Goal: Check status: Check status

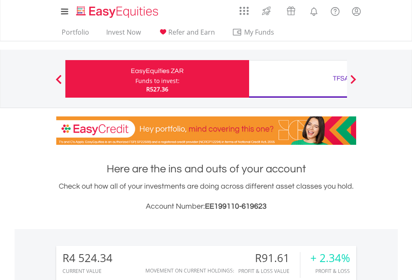
scroll to position [80, 131]
click at [135, 79] on div "Funds to invest:" at bounding box center [157, 81] width 44 height 8
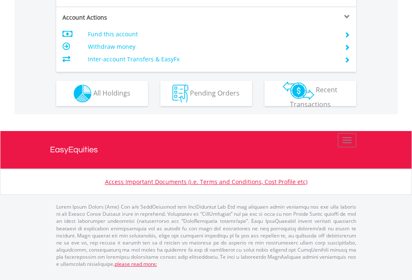
scroll to position [782, 0]
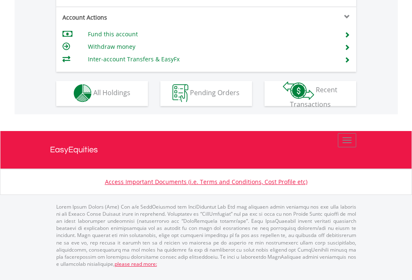
scroll to position [780, 0]
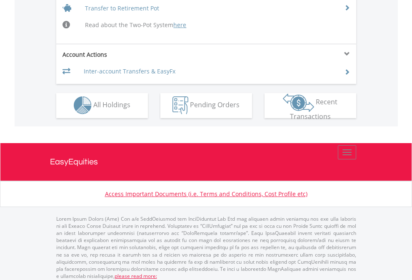
scroll to position [816, 0]
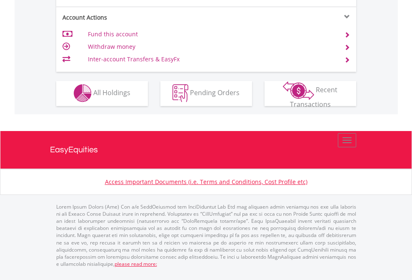
scroll to position [780, 0]
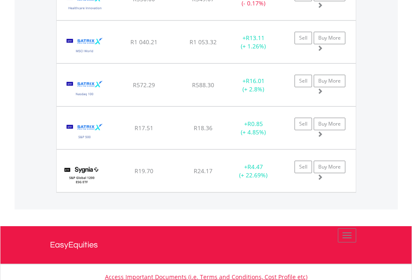
scroll to position [80, 131]
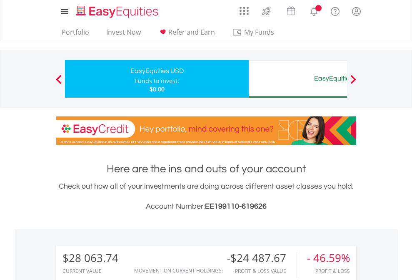
scroll to position [80, 131]
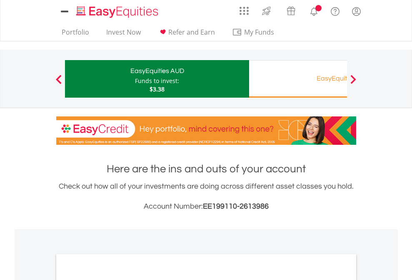
scroll to position [501, 0]
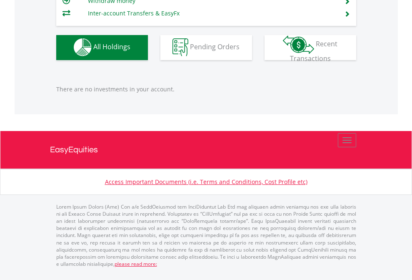
scroll to position [80, 131]
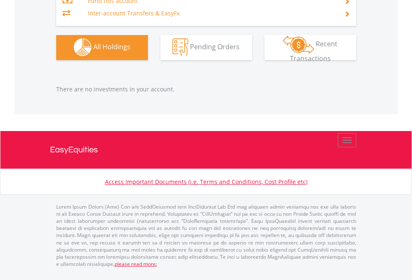
scroll to position [80, 131]
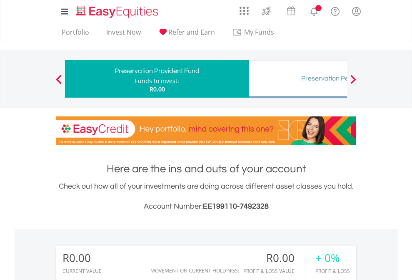
scroll to position [80, 131]
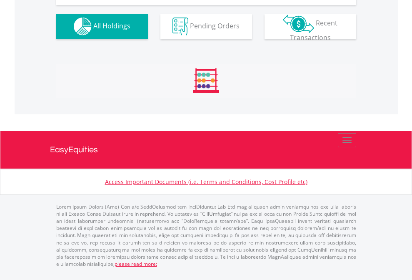
scroll to position [825, 0]
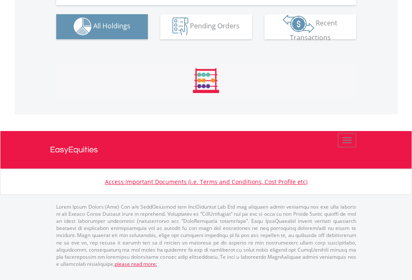
scroll to position [825, 0]
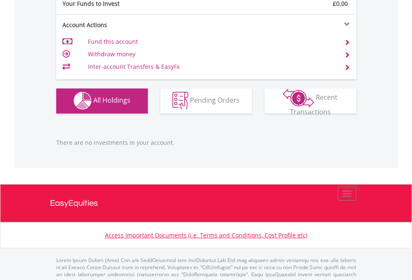
scroll to position [825, 0]
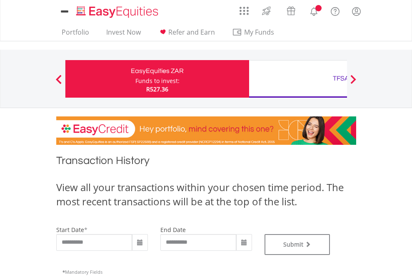
type input "**********"
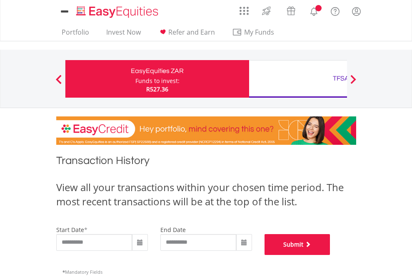
click at [331, 255] on button "Submit" at bounding box center [298, 244] width 66 height 21
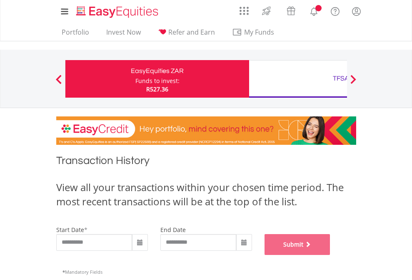
scroll to position [338, 0]
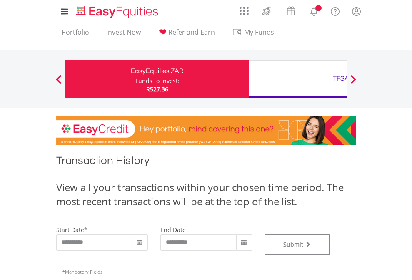
click at [298, 79] on div "TFSA" at bounding box center [341, 79] width 174 height 12
type input "**********"
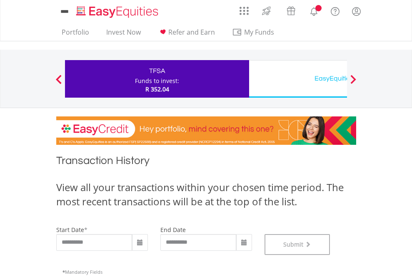
scroll to position [338, 0]
click at [298, 79] on div "EasyEquities USD" at bounding box center [341, 79] width 174 height 12
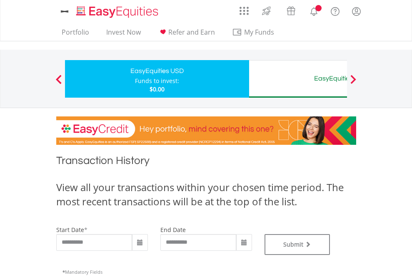
type input "**********"
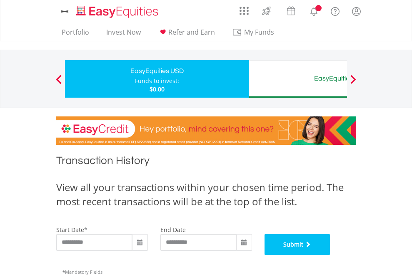
click at [331, 255] on button "Submit" at bounding box center [298, 244] width 66 height 21
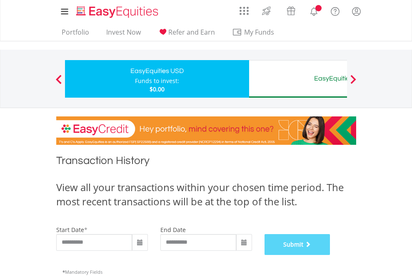
scroll to position [338, 0]
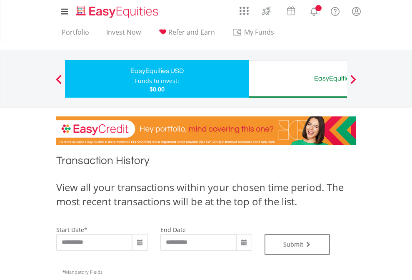
click at [298, 79] on div "EasyEquities AUD" at bounding box center [341, 79] width 174 height 12
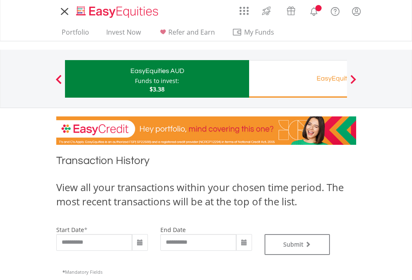
type input "**********"
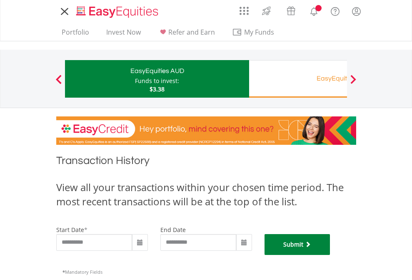
click at [331, 255] on button "Submit" at bounding box center [298, 244] width 66 height 21
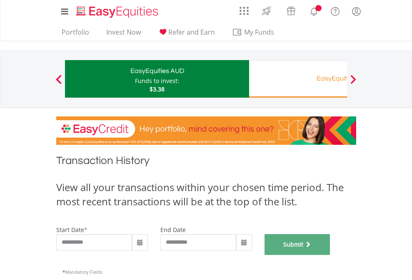
scroll to position [338, 0]
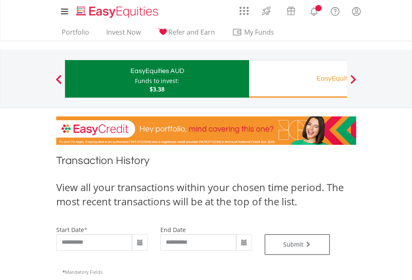
click at [298, 79] on div "EasyEquities RA" at bounding box center [341, 79] width 174 height 12
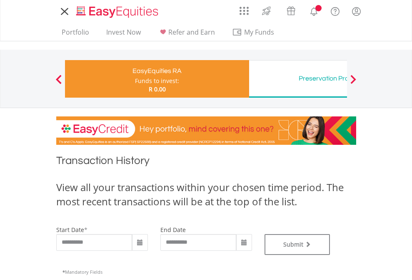
type input "**********"
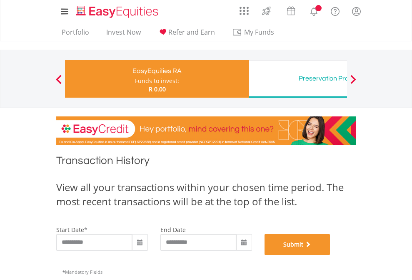
click at [331, 255] on button "Submit" at bounding box center [298, 244] width 66 height 21
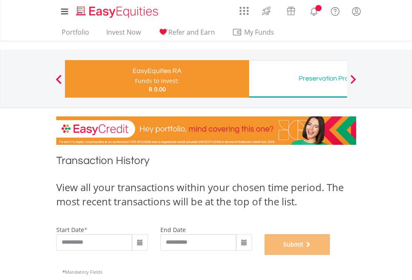
scroll to position [338, 0]
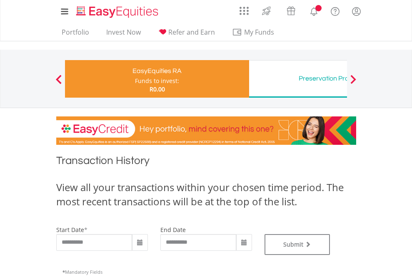
click at [298, 79] on div "Preservation Provident Fund" at bounding box center [341, 79] width 174 height 12
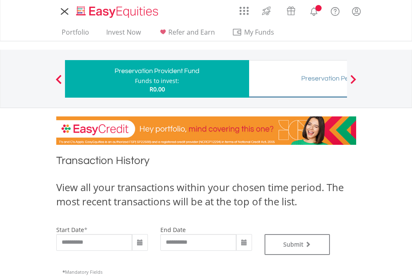
type input "**********"
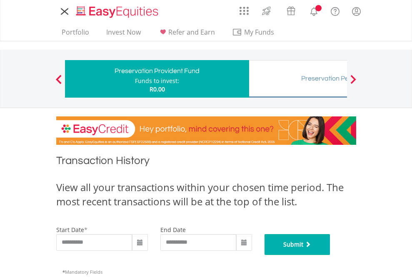
click at [331, 255] on button "Submit" at bounding box center [298, 244] width 66 height 21
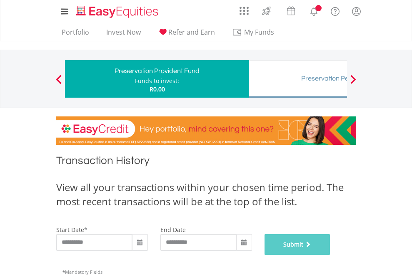
scroll to position [338, 0]
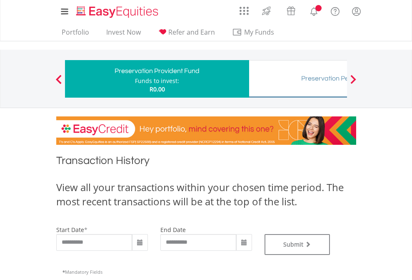
click at [298, 79] on div "Preservation Pension Fund" at bounding box center [341, 79] width 174 height 12
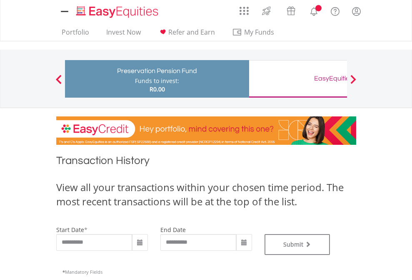
type input "**********"
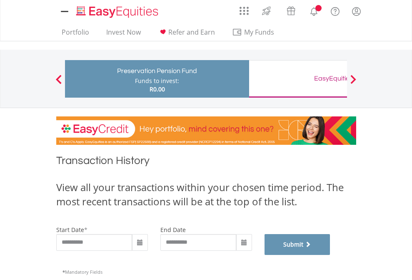
click at [331, 255] on button "Submit" at bounding box center [298, 244] width 66 height 21
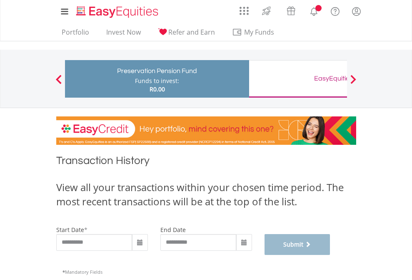
scroll to position [338, 0]
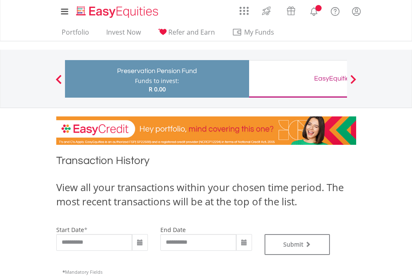
click at [298, 79] on div "EasyEquities GBP" at bounding box center [341, 79] width 174 height 12
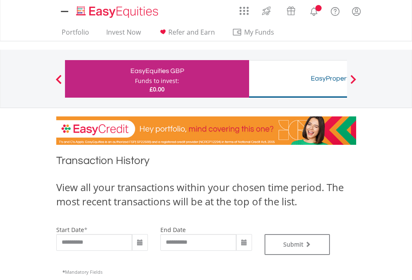
type input "**********"
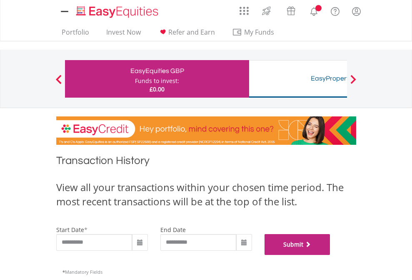
click at [331, 255] on button "Submit" at bounding box center [298, 244] width 66 height 21
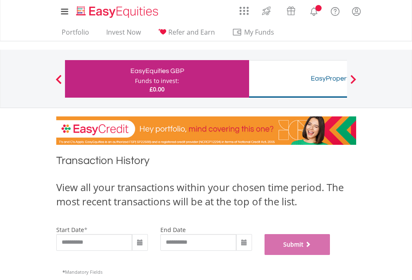
scroll to position [338, 0]
